Goal: Obtain resource: Download file/media

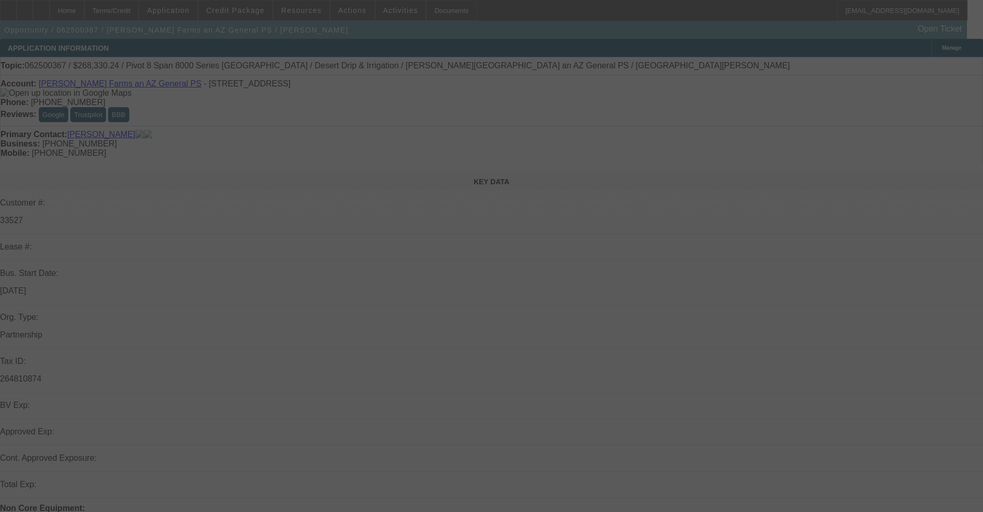
click at [250, 10] on div at bounding box center [491, 256] width 983 height 512
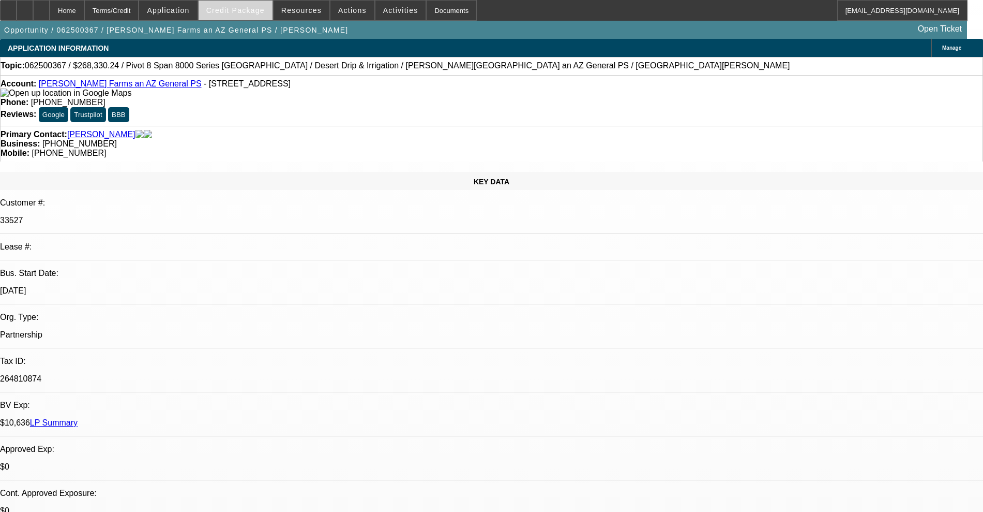
select select "0"
select select "0.1"
select select "4"
select select "0"
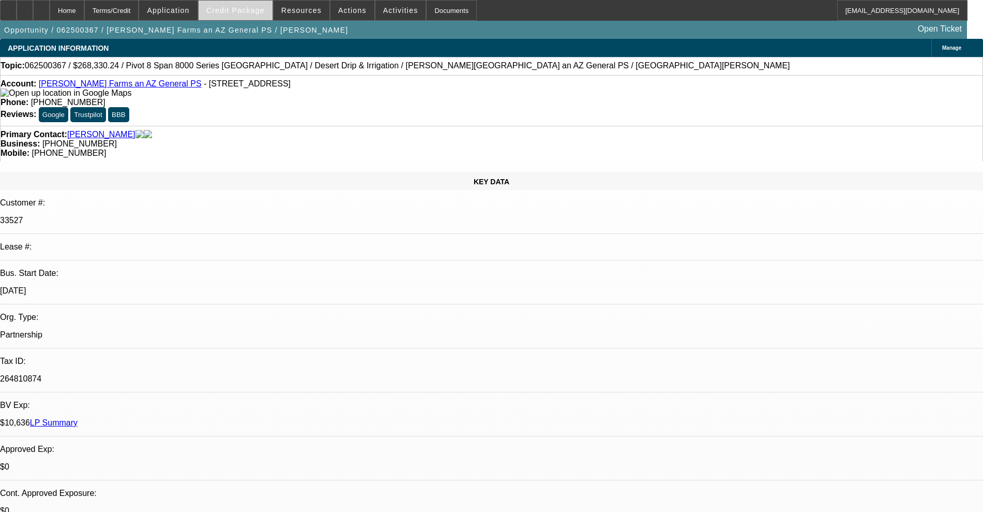
select select "0"
select select "0.1"
select select "4"
select select "0"
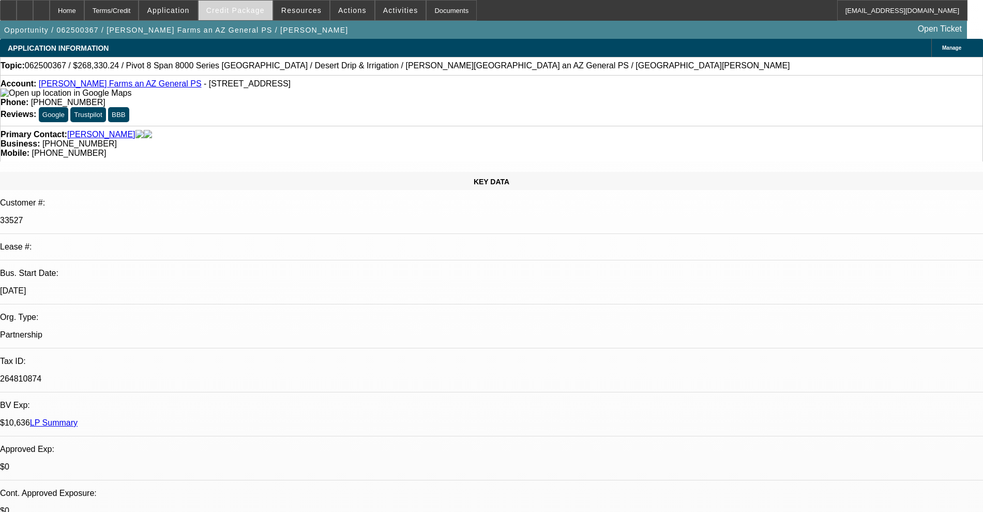
select select "0.1"
select select "4"
select select "0"
select select "0.1"
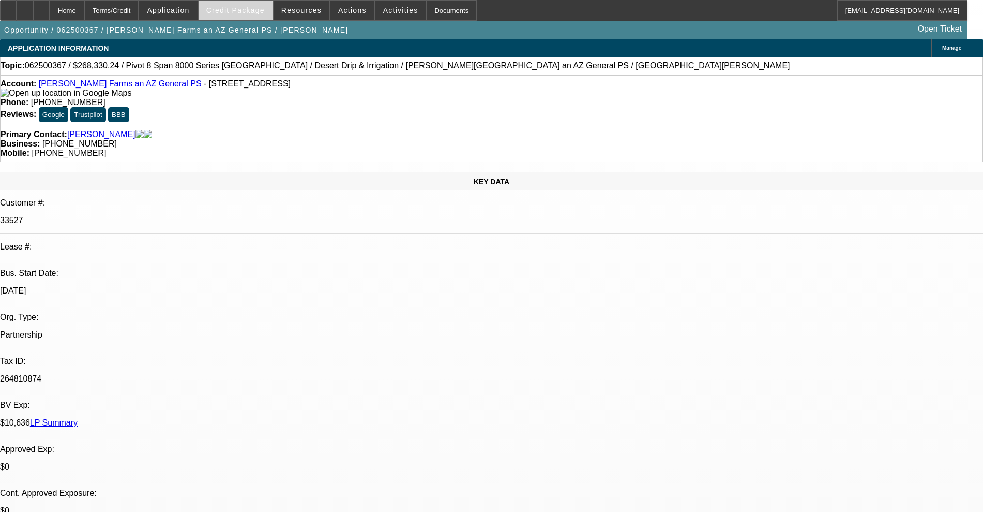
select select "4"
click at [246, 6] on span "Credit Package" at bounding box center [235, 10] width 58 height 8
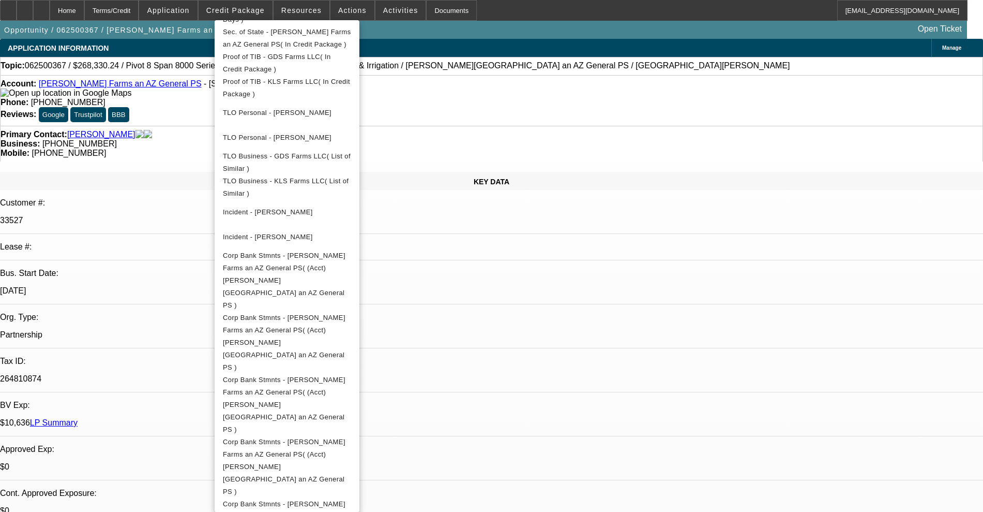
scroll to position [259, 0]
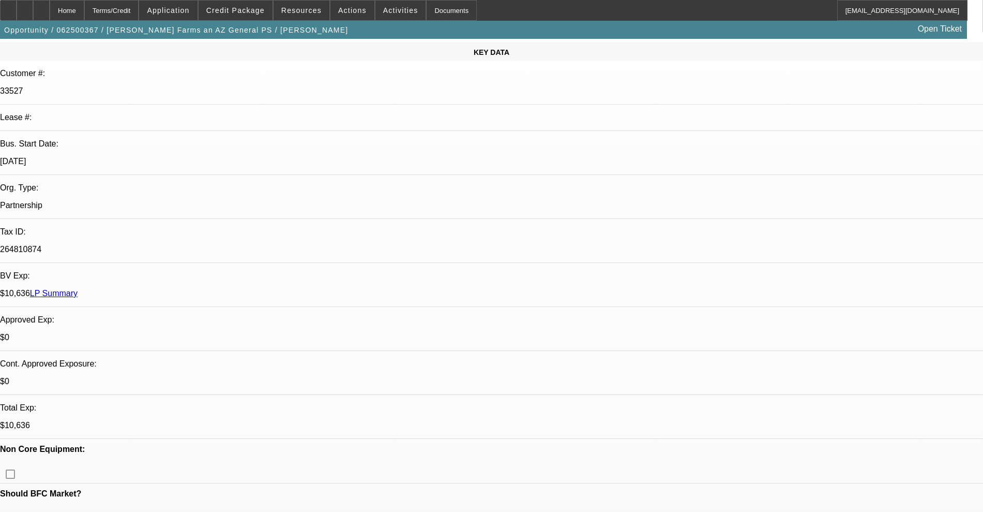
scroll to position [0, 0]
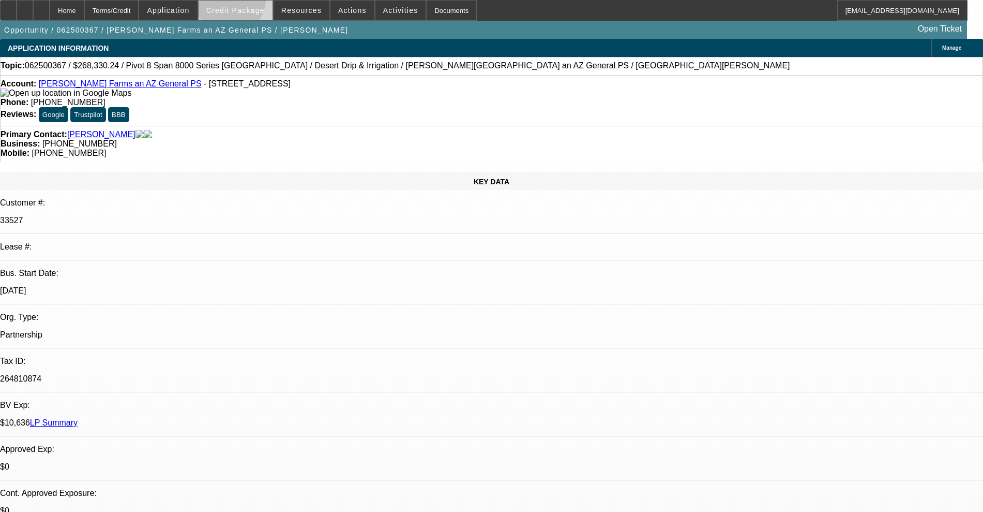
click at [247, 2] on span at bounding box center [236, 10] width 74 height 25
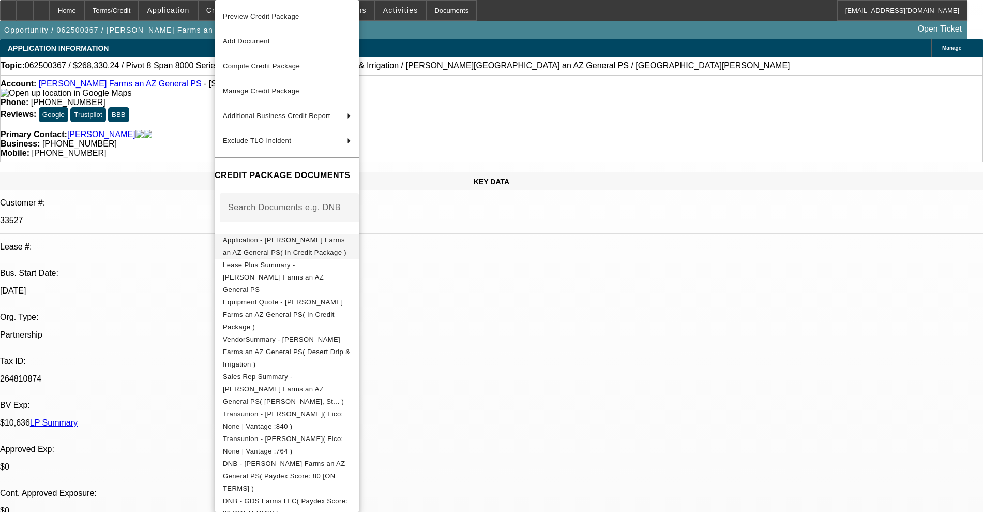
click at [254, 244] on span "Application - [PERSON_NAME] Farms an AZ General PS( In Credit Package )" at bounding box center [285, 246] width 124 height 20
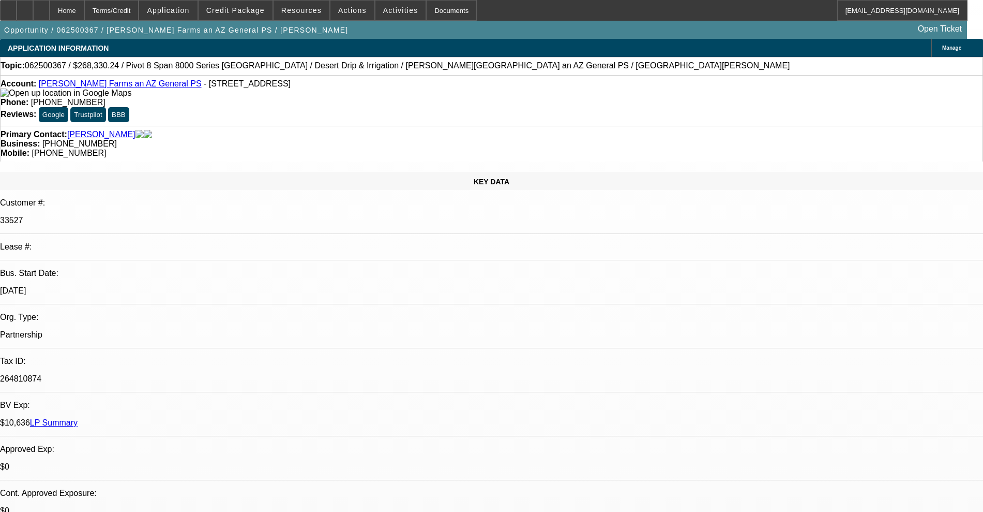
click at [70, 85] on link "[PERSON_NAME] Farms an AZ General PS" at bounding box center [120, 83] width 163 height 9
